Goal: Transaction & Acquisition: Purchase product/service

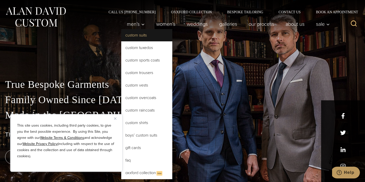
click at [136, 35] on link "Custom Suits" at bounding box center [146, 35] width 51 height 12
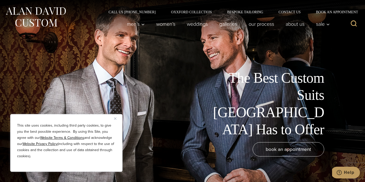
click at [116, 118] on img "Close" at bounding box center [115, 119] width 2 height 2
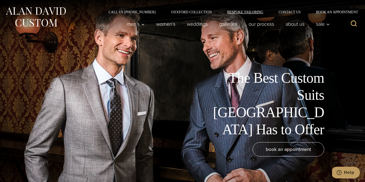
click at [250, 11] on link "Bespoke Tailoring" at bounding box center [245, 12] width 51 height 4
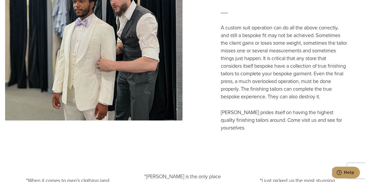
scroll to position [1661, 0]
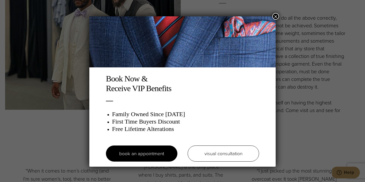
click at [275, 15] on button "×" at bounding box center [276, 16] width 7 height 7
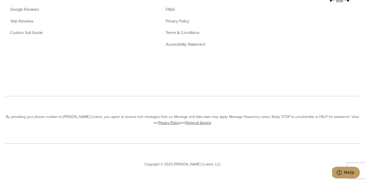
scroll to position [2285, 0]
